Goal: Browse casually: Explore the website without a specific task or goal

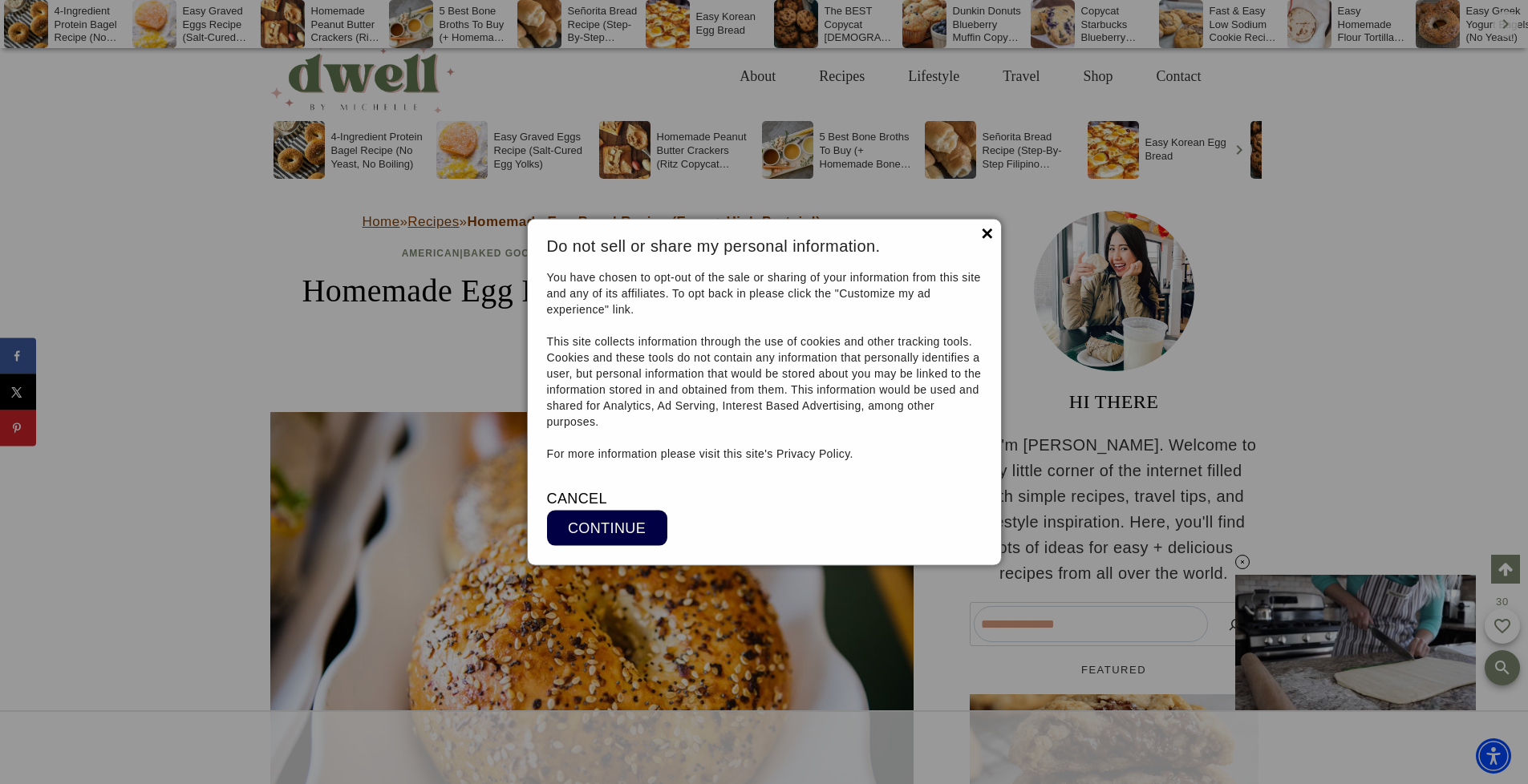
scroll to position [18432, 0]
